Goal: Information Seeking & Learning: Learn about a topic

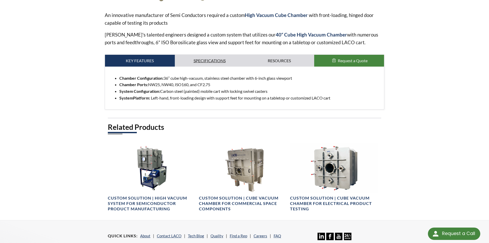
click at [204, 64] on link "Specifications" at bounding box center [210, 61] width 70 height 12
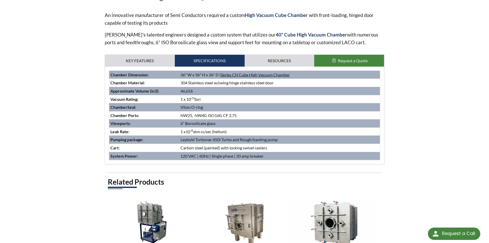
click at [268, 73] on link "Series CH Cube High Vacuum Chamber" at bounding box center [255, 74] width 69 height 5
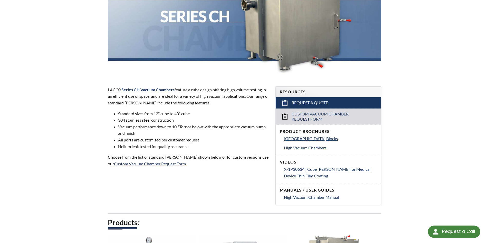
scroll to position [180, 0]
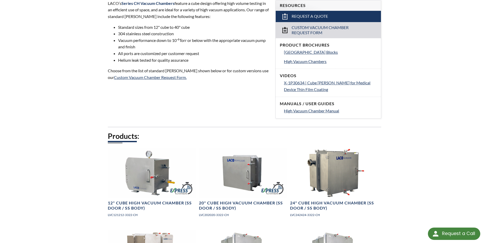
select select "Language Translate Widget"
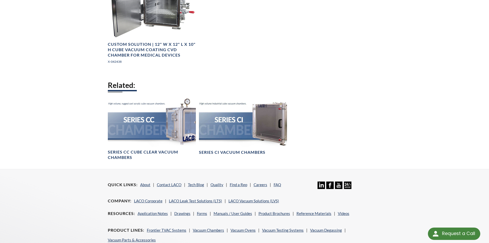
scroll to position [748, 0]
